Goal: Navigation & Orientation: Find specific page/section

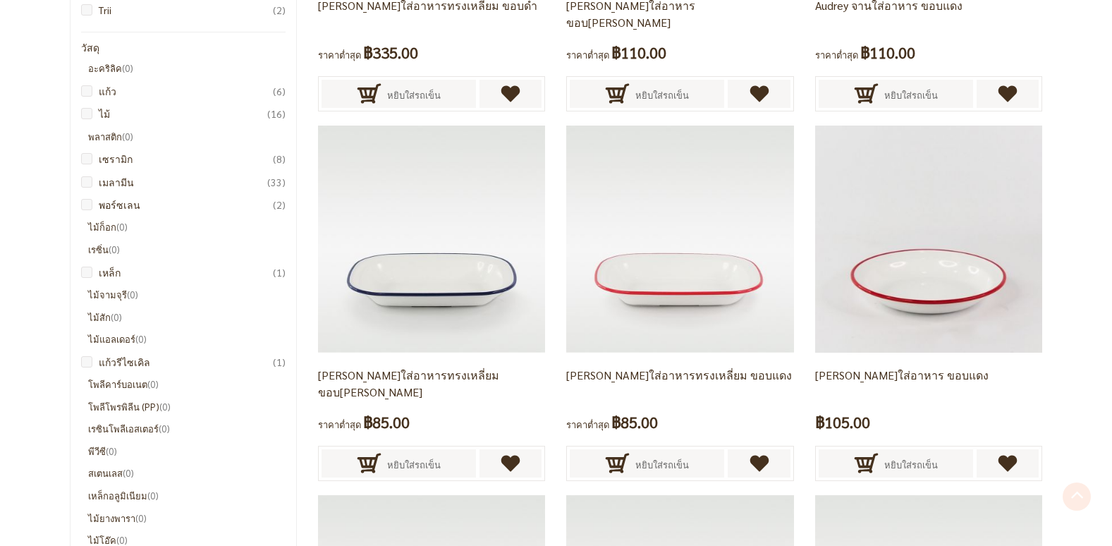
scroll to position [776, 0]
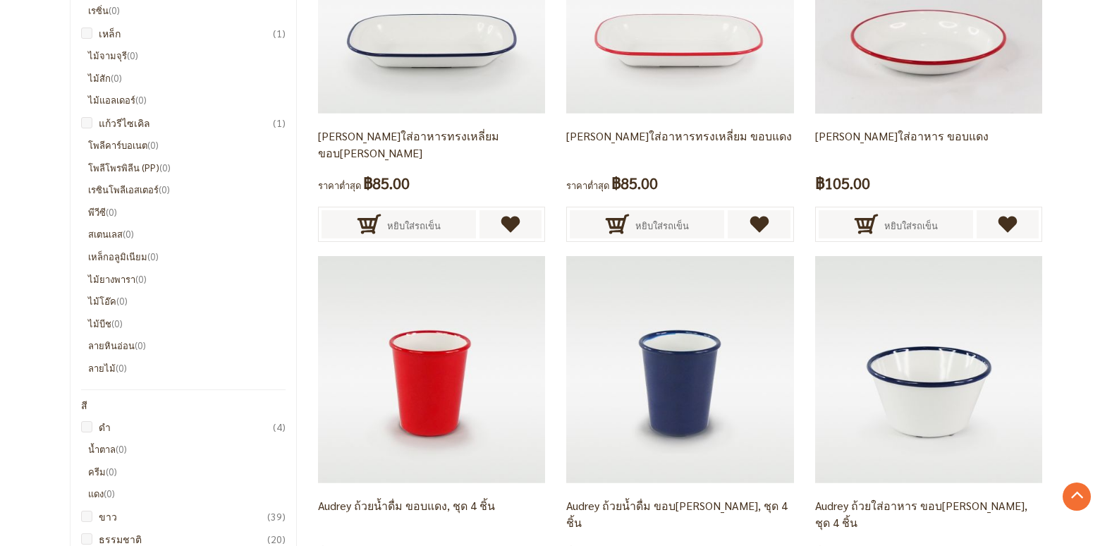
click at [106, 255] on li "เหล็กอลูมิเนียม 0 รายการ" at bounding box center [187, 257] width 198 height 16
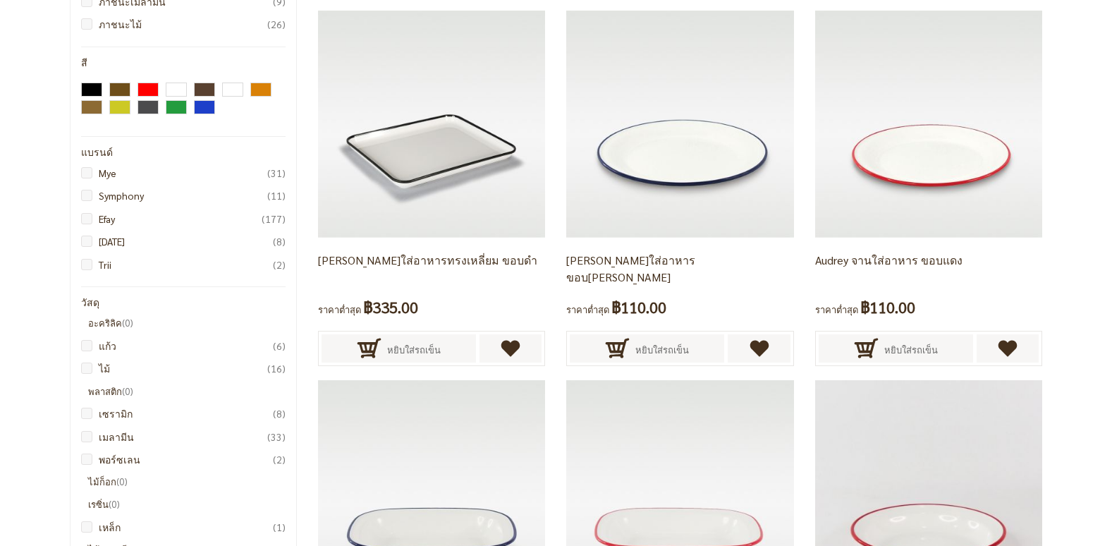
scroll to position [0, 0]
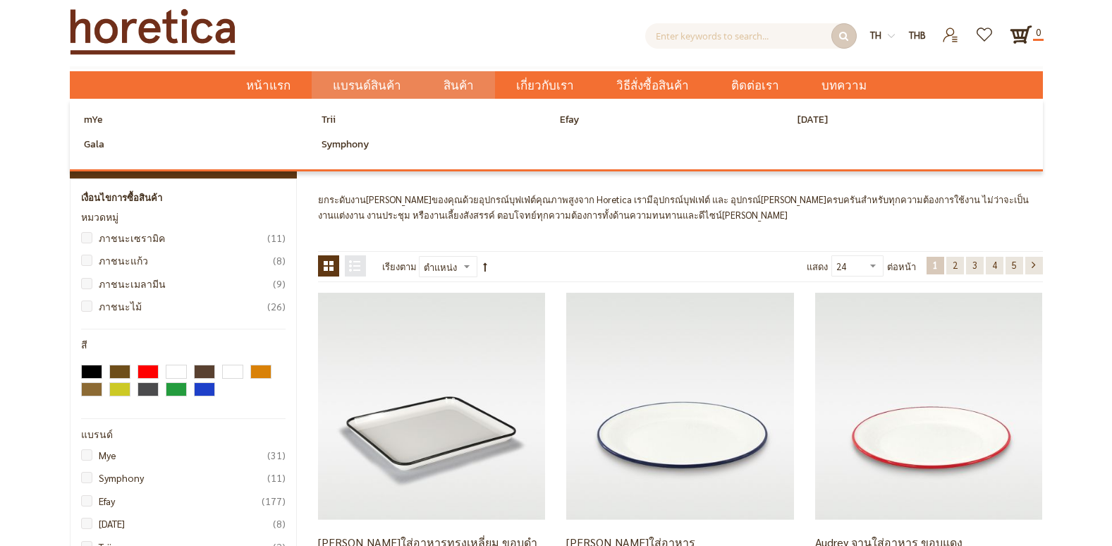
click at [379, 86] on span "แบรนด์สินค้า" at bounding box center [367, 85] width 68 height 29
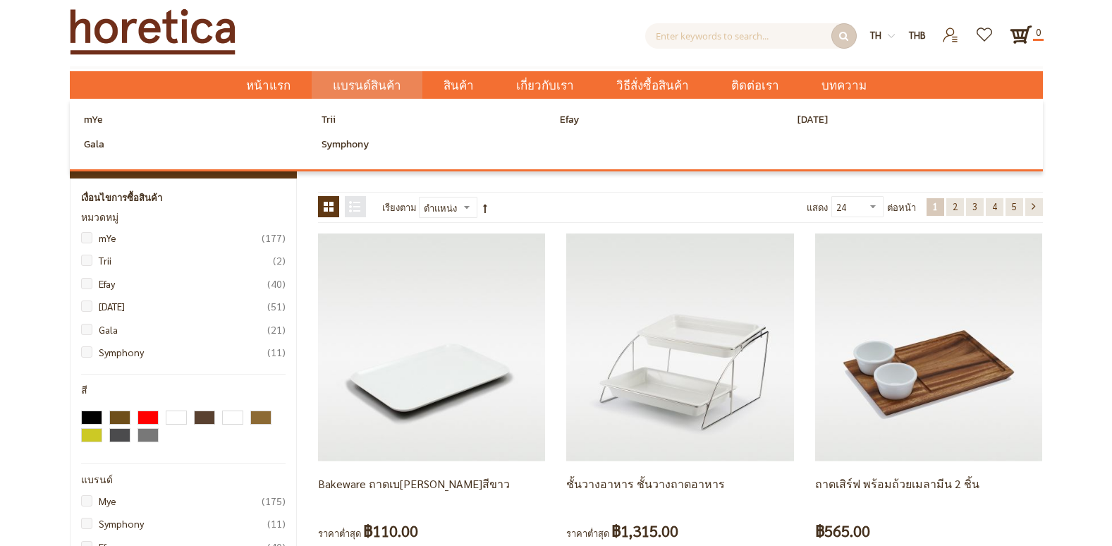
click at [387, 90] on span "แบรนด์สินค้า" at bounding box center [367, 85] width 68 height 29
click at [385, 93] on span "แบรนด์สินค้า" at bounding box center [367, 85] width 68 height 29
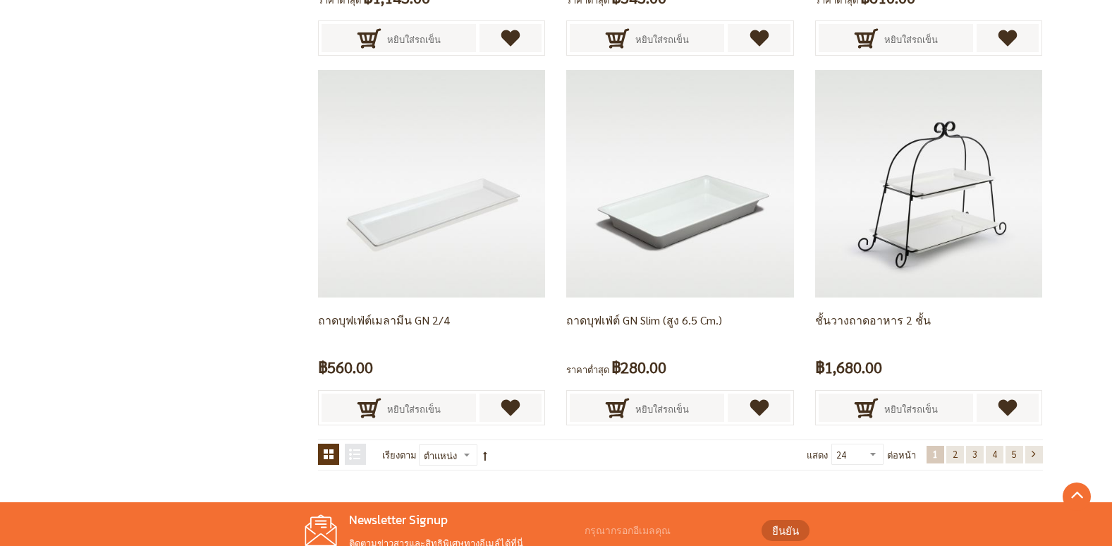
scroll to position [2952, 0]
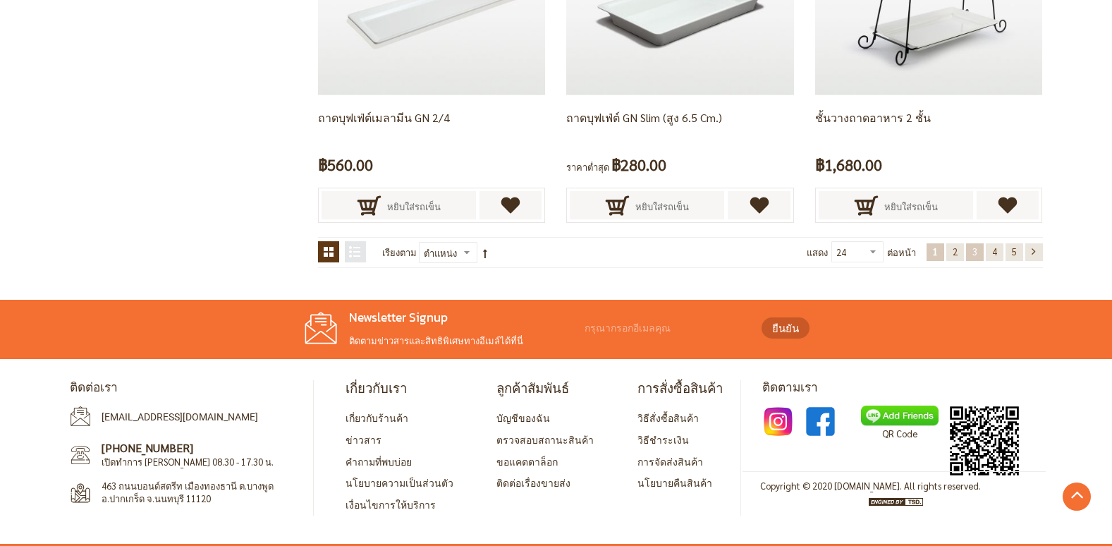
click at [974, 257] on span "3" at bounding box center [974, 251] width 5 height 12
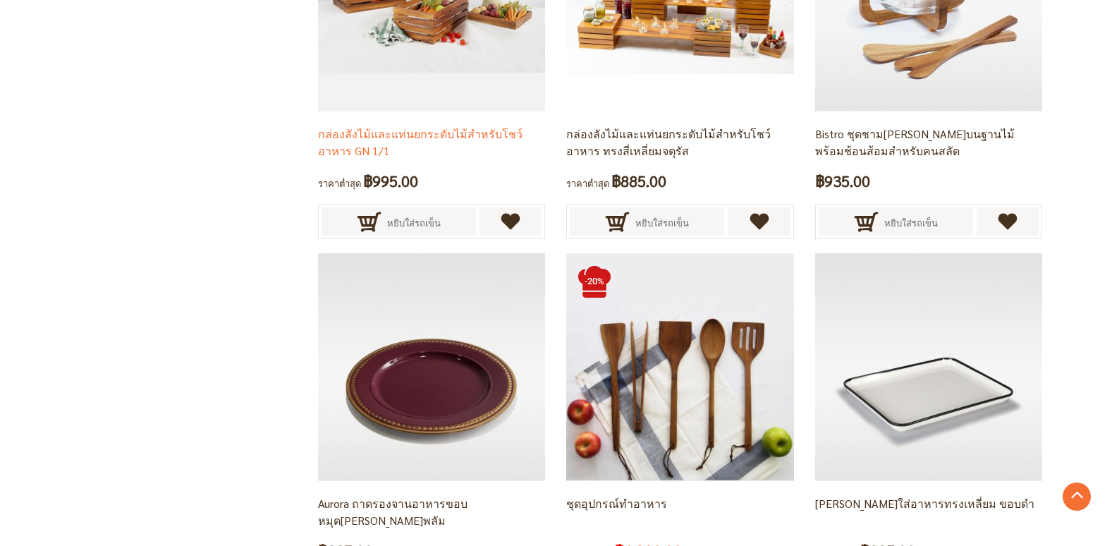
scroll to position [1602, 0]
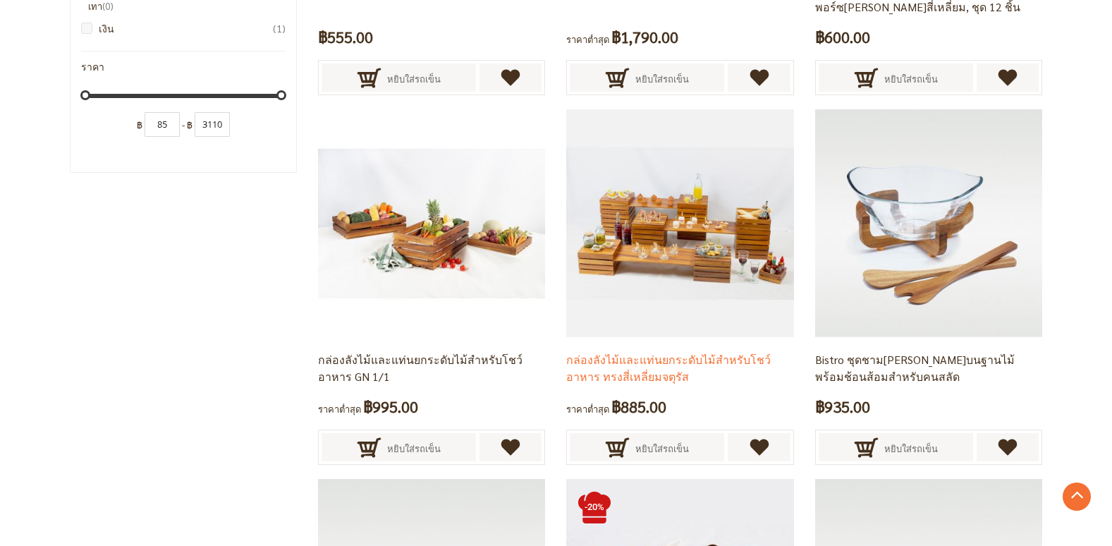
click at [661, 213] on img at bounding box center [679, 222] width 227 height 227
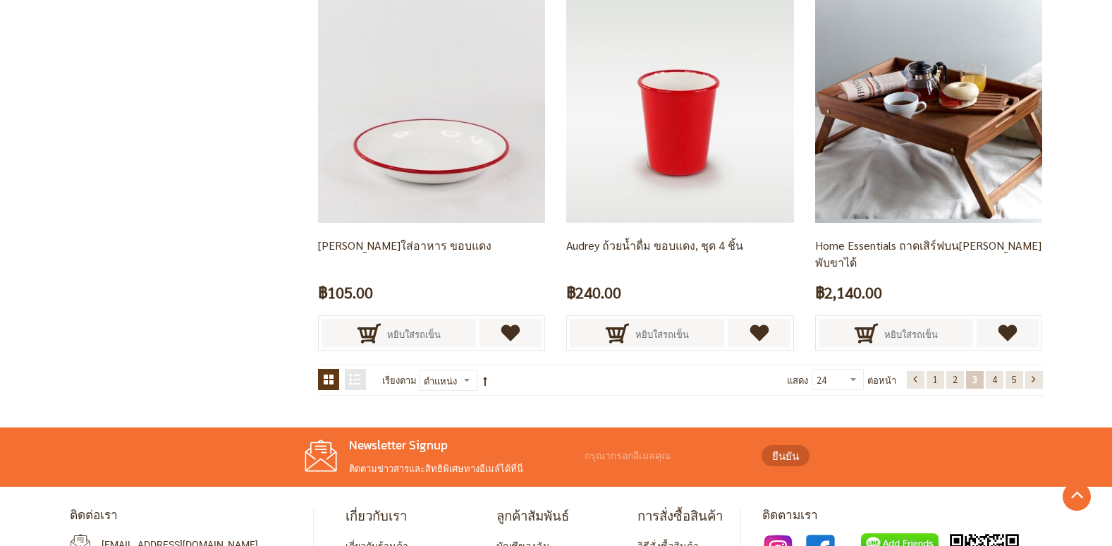
scroll to position [2952, 0]
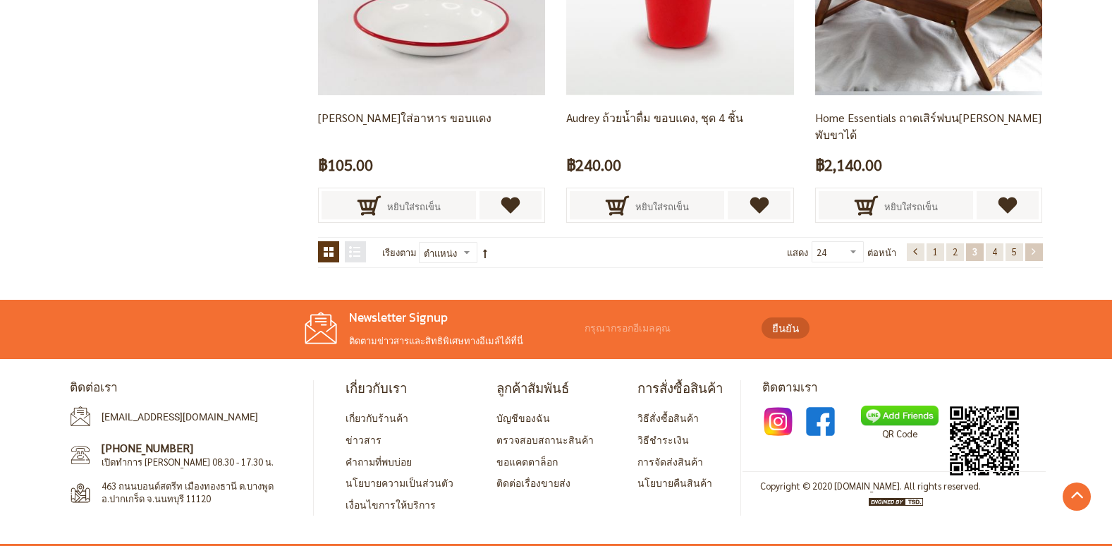
click at [1026, 249] on link "หน้า ถัดไป" at bounding box center [1034, 252] width 18 height 18
